Goal: Information Seeking & Learning: Find specific fact

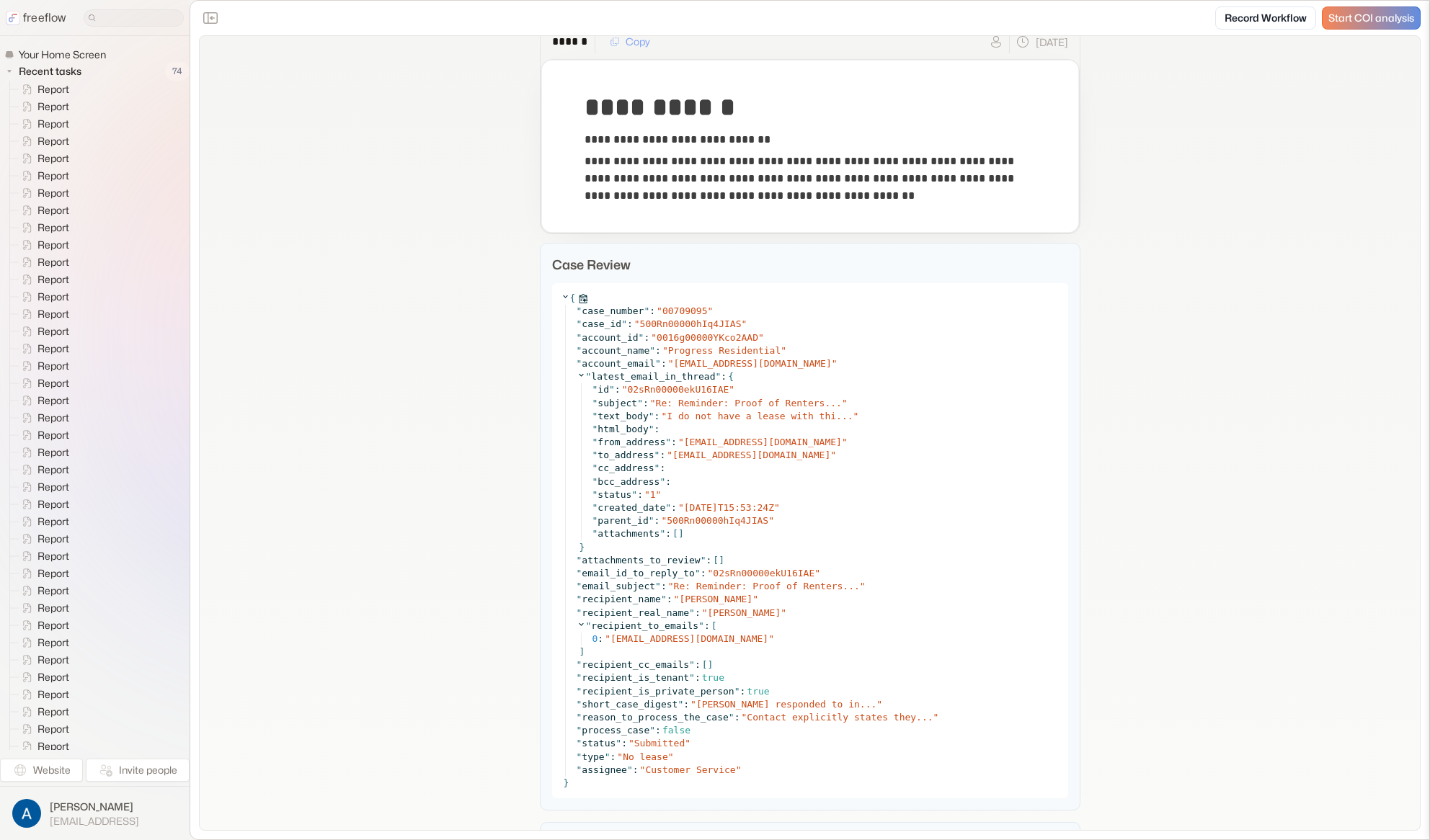
scroll to position [405, 0]
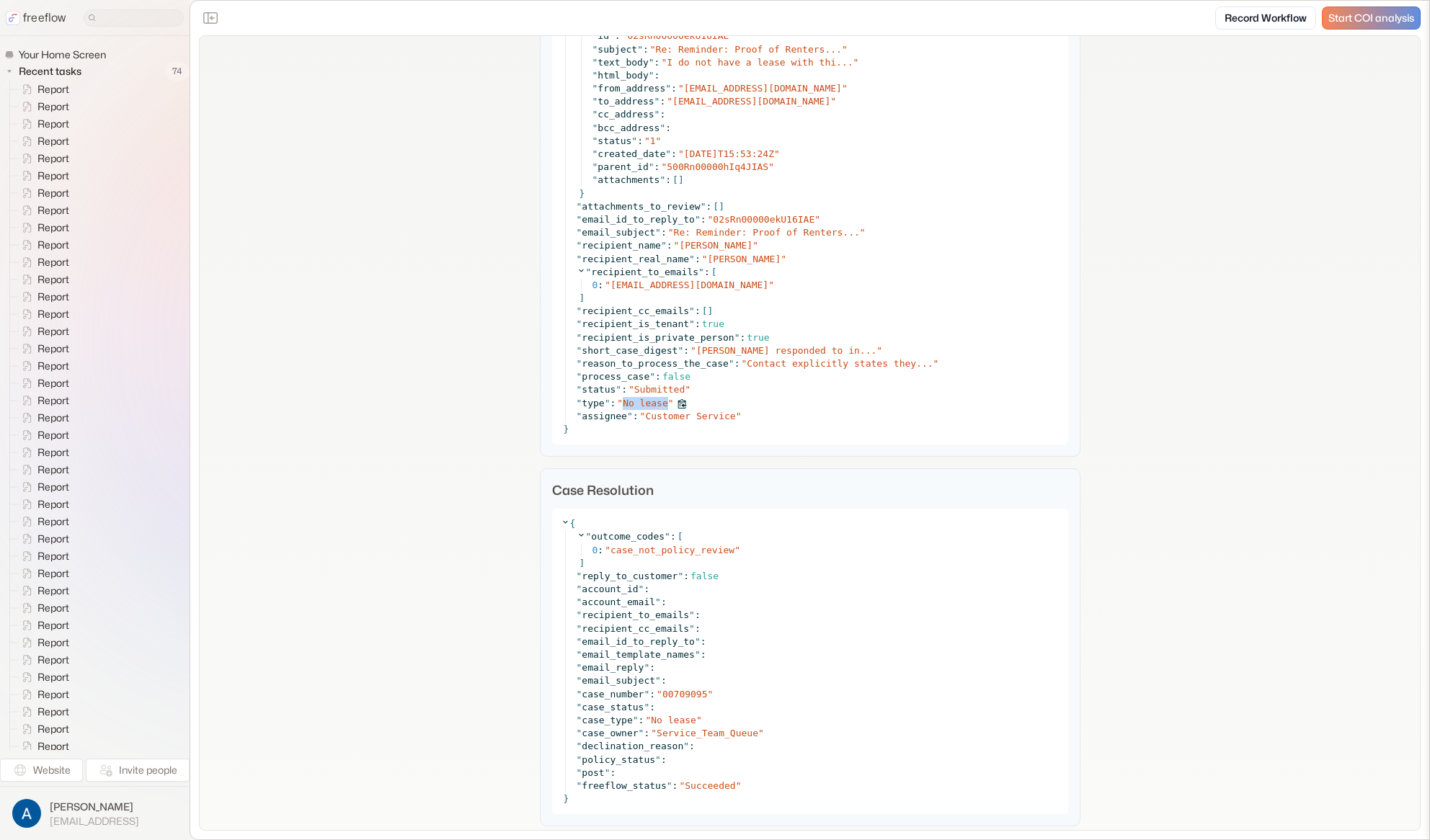
drag, startPoint x: 618, startPoint y: 400, endPoint x: 664, endPoint y: 404, distance: 46.2
click at [664, 404] on div "" type " : " No lease "" at bounding box center [818, 404] width 483 height 13
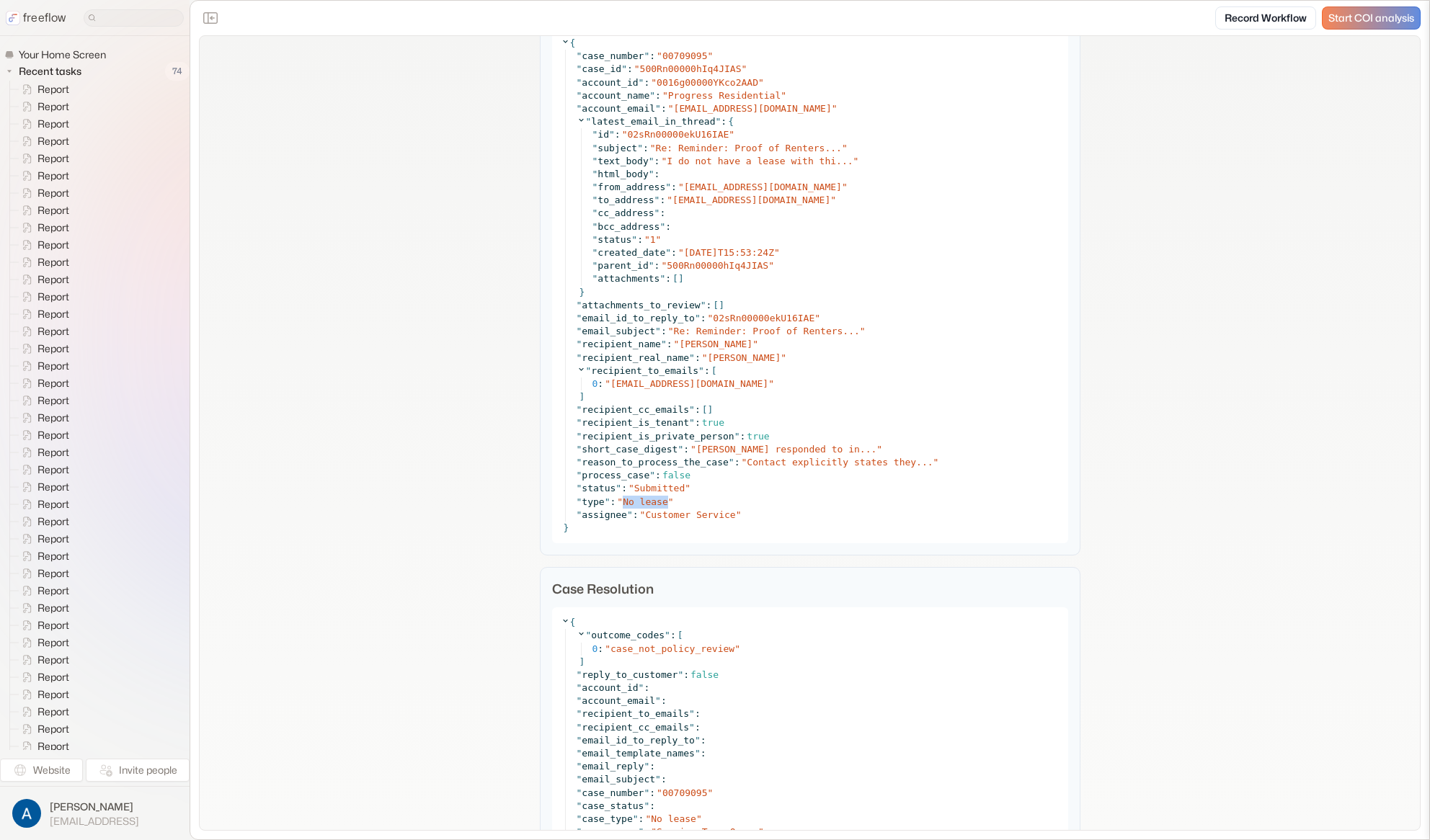
scroll to position [437, 0]
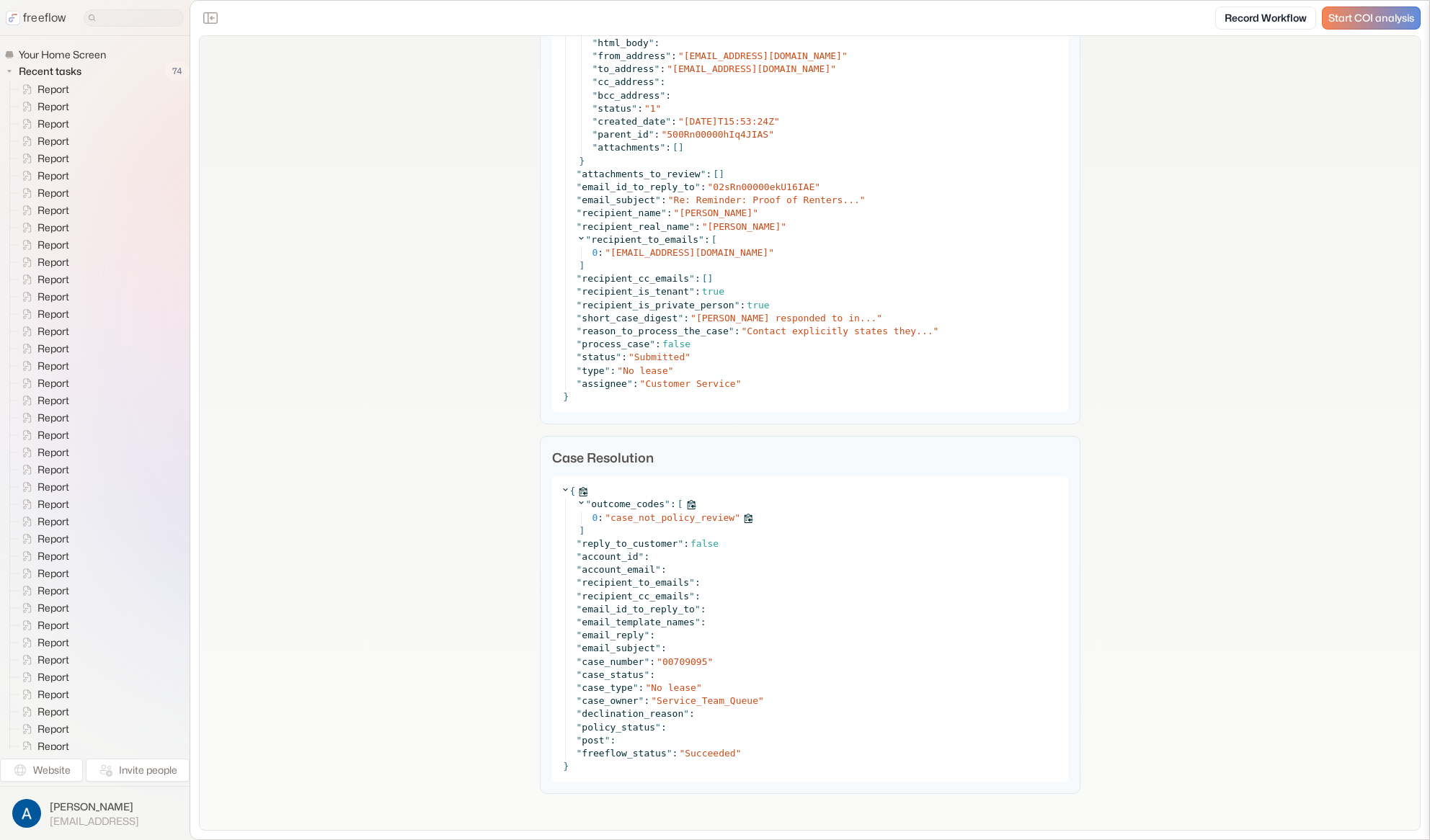
click at [648, 522] on span "case_not_policy_review" at bounding box center [673, 517] width 124 height 11
copy span "case_not_policy_review"
click at [327, 290] on div "**********" at bounding box center [809, 214] width 1221 height 1232
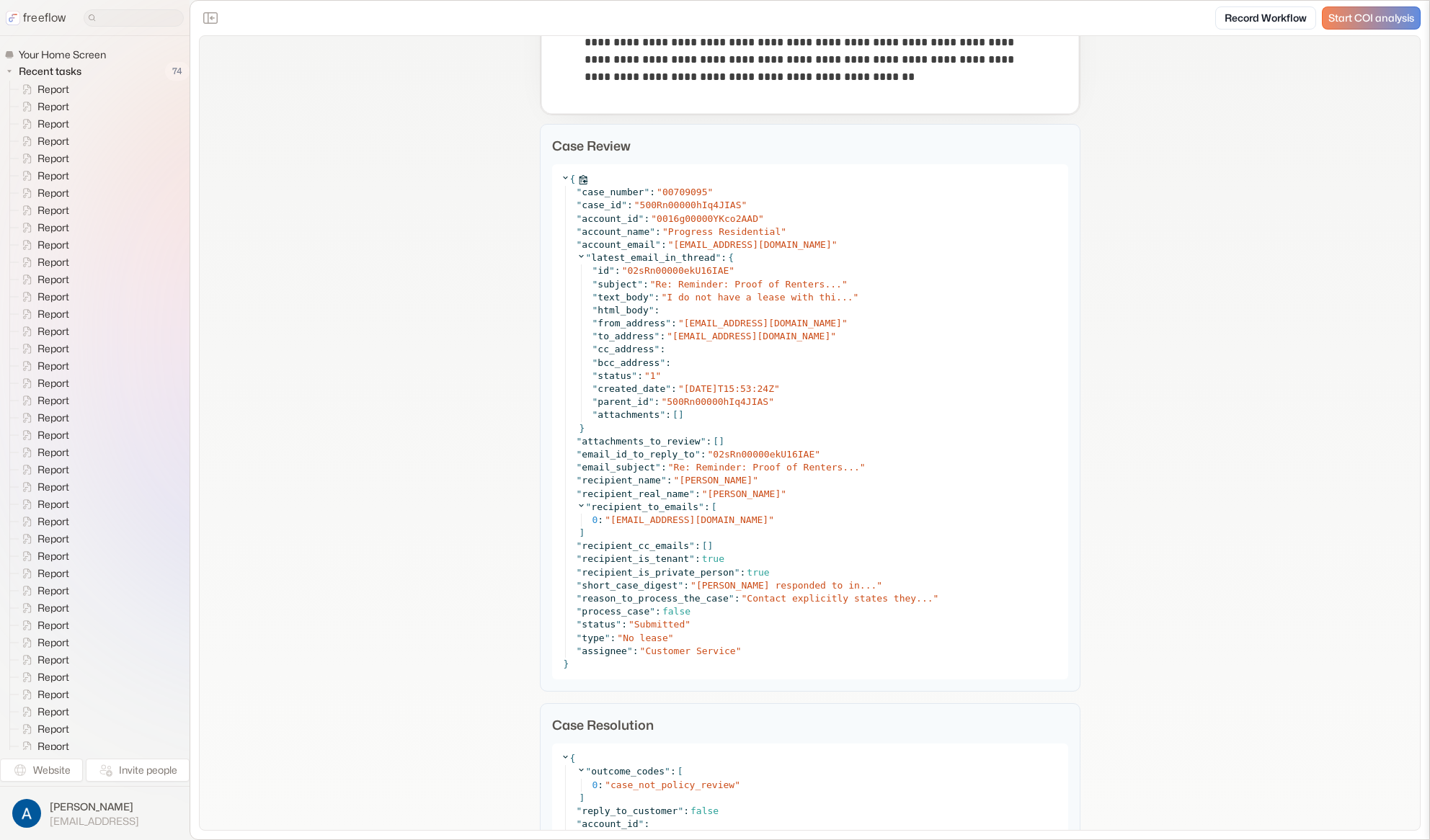
scroll to position [0, 0]
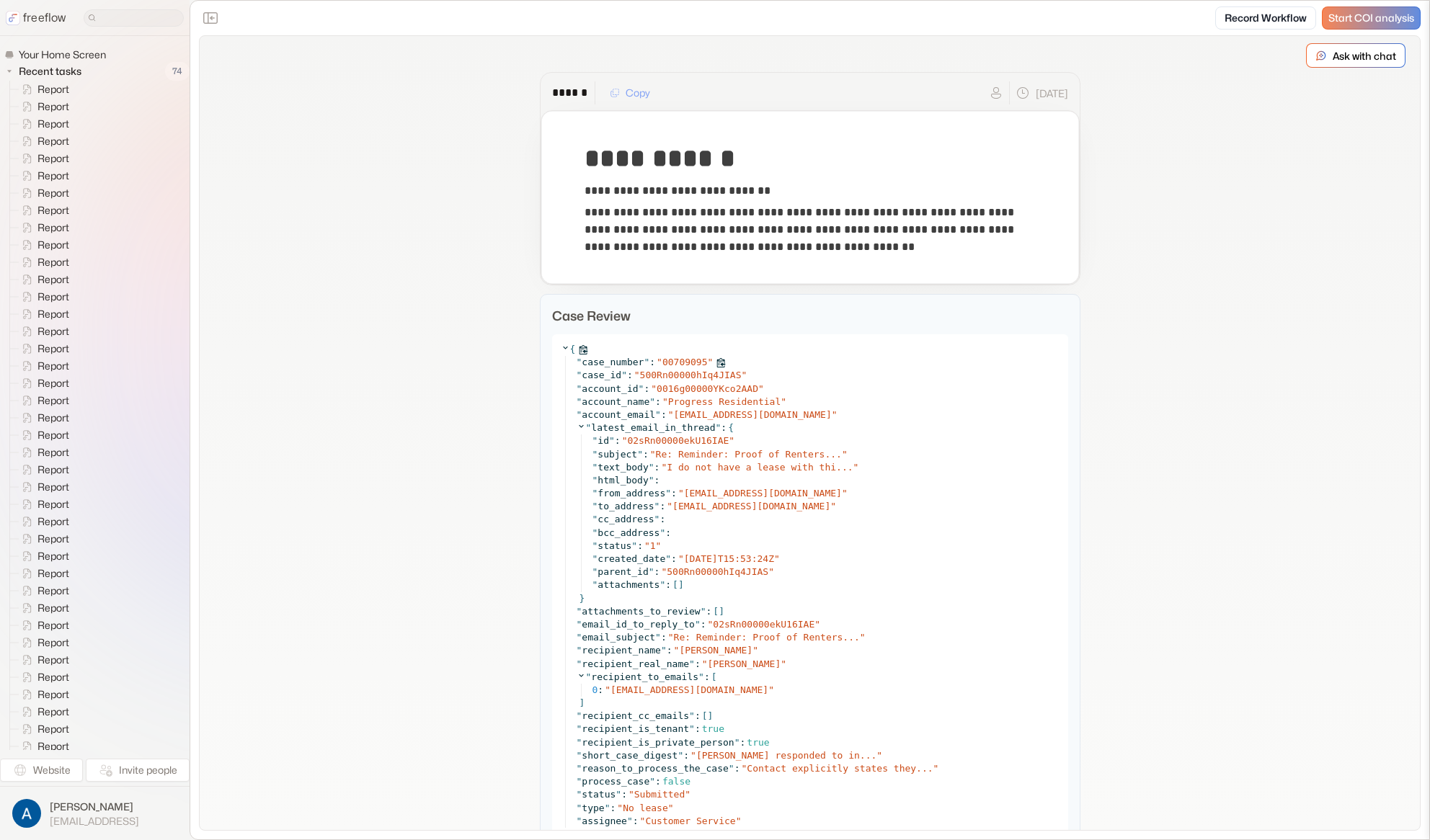
click at [680, 361] on span "00709095" at bounding box center [685, 361] width 46 height 11
copy span "00709095"
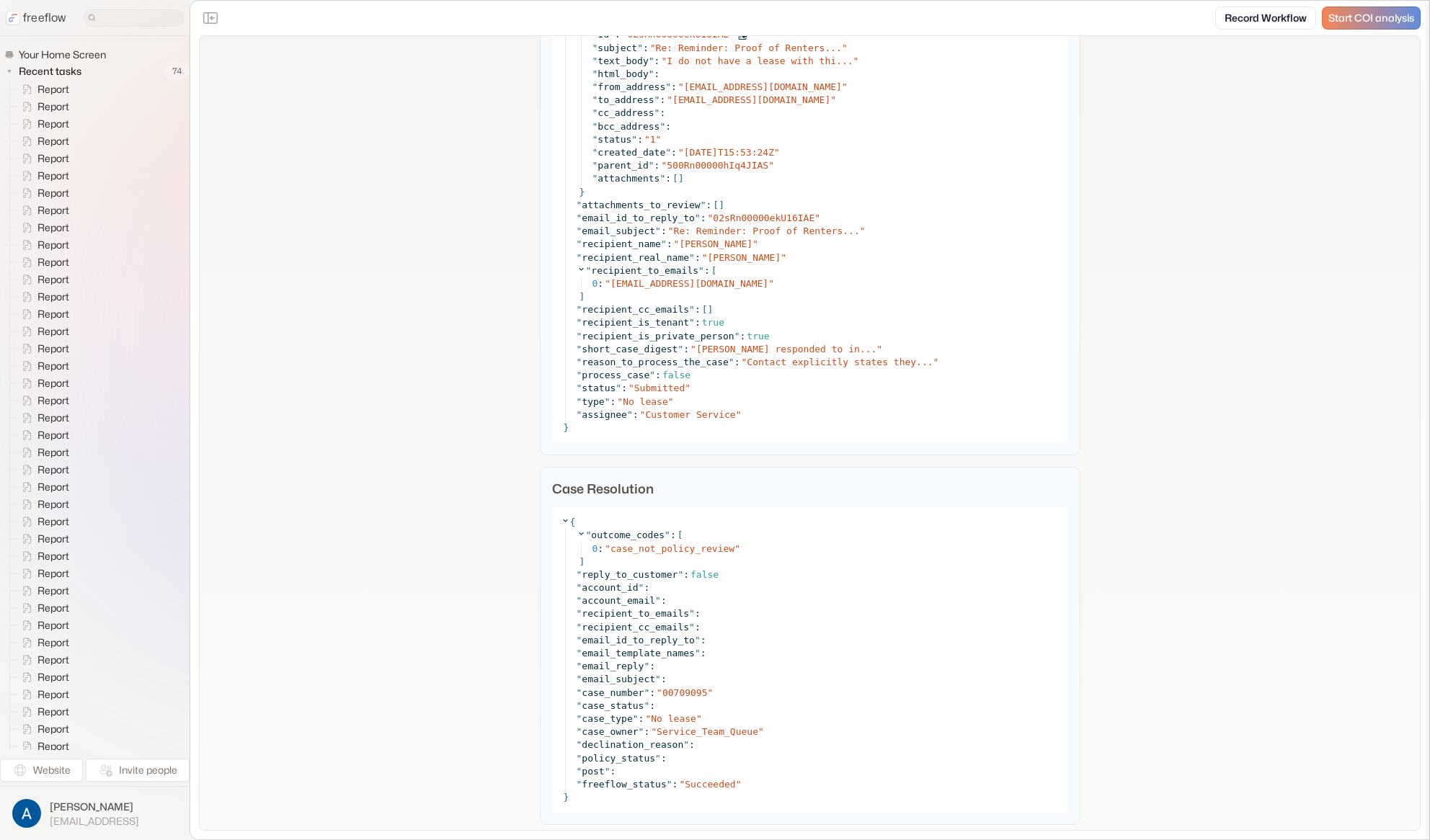
scroll to position [437, 0]
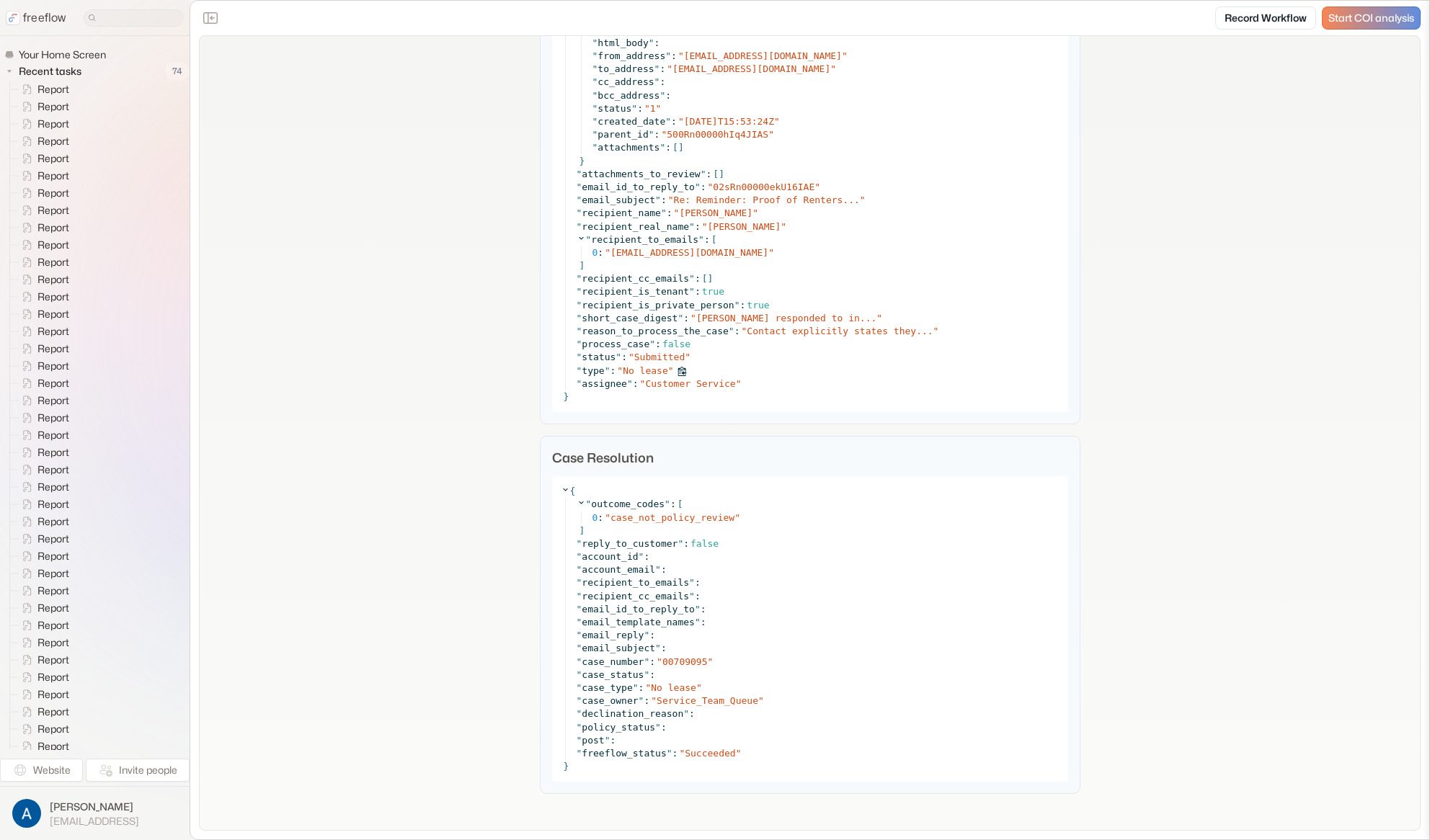
click at [649, 371] on span "No lease" at bounding box center [646, 370] width 46 height 11
click at [623, 370] on span "No lease" at bounding box center [646, 370] width 46 height 11
drag, startPoint x: 658, startPoint y: 369, endPoint x: 620, endPoint y: 370, distance: 38.0
click at [623, 370] on span "No lease" at bounding box center [646, 370] width 46 height 11
click at [659, 518] on span "case_not_policy_review" at bounding box center [673, 517] width 124 height 11
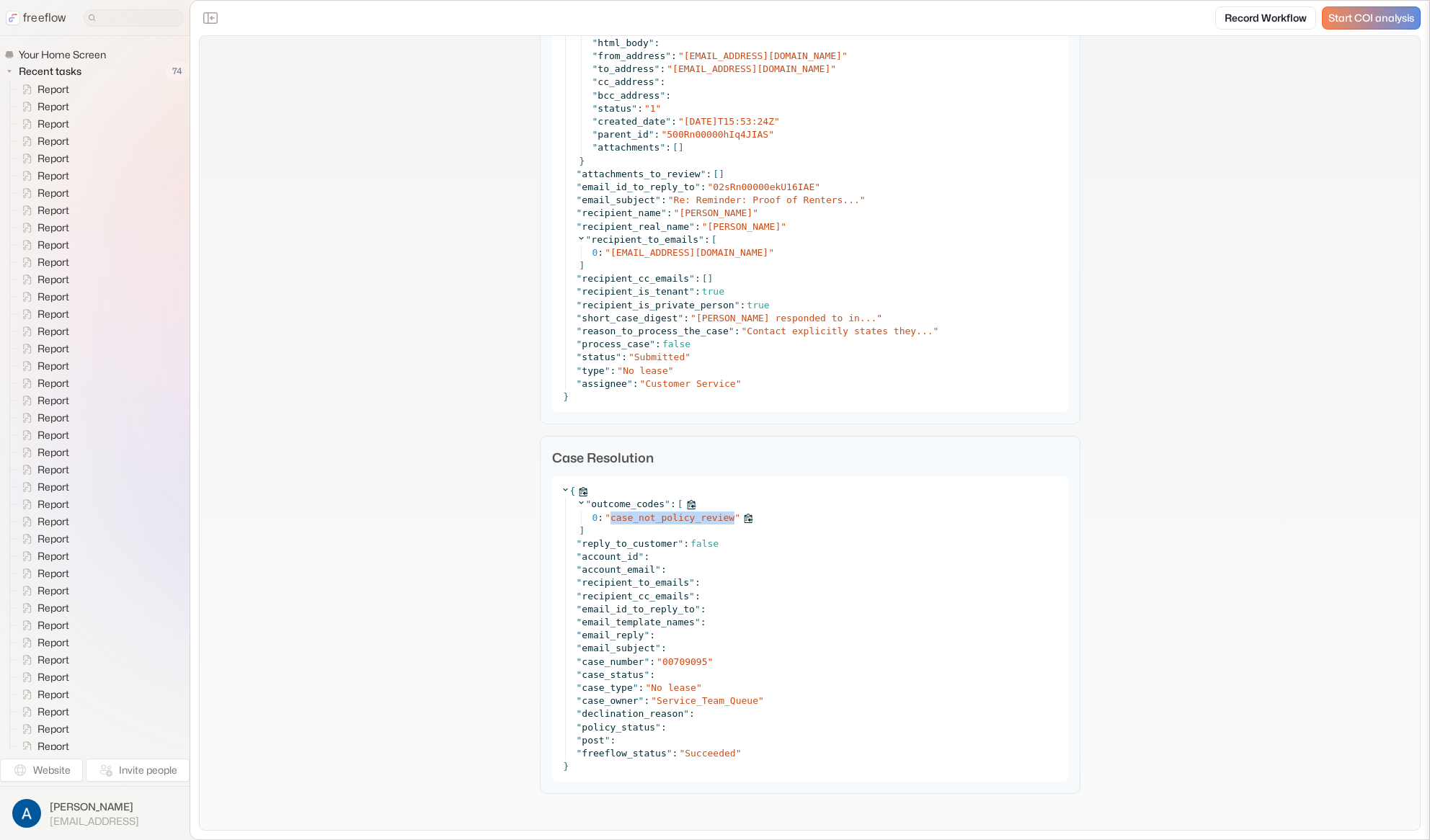
click at [659, 518] on span "case_not_policy_review" at bounding box center [673, 517] width 124 height 11
copy span "case_not_policy_review"
click at [316, 203] on div "**********" at bounding box center [809, 214] width 1221 height 1232
drag, startPoint x: 443, startPoint y: 72, endPoint x: 669, endPoint y: 0, distance: 237.2
click at [455, 67] on div "**********" at bounding box center [809, 214] width 1221 height 1232
